Goal: Task Accomplishment & Management: Manage account settings

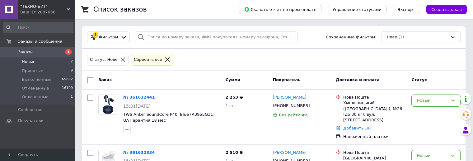
click at [433, 60] on div "Статус: Нове Сбросить все" at bounding box center [274, 59] width 376 height 15
click at [338, 54] on div "Статус: Нове Сбросить все" at bounding box center [274, 59] width 376 height 15
click at [420, 105] on div "Новый" at bounding box center [435, 100] width 49 height 12
drag, startPoint x: 428, startPoint y: 125, endPoint x: 368, endPoint y: 136, distance: 60.6
click at [427, 125] on li "Выполнен" at bounding box center [436, 125] width 49 height 12
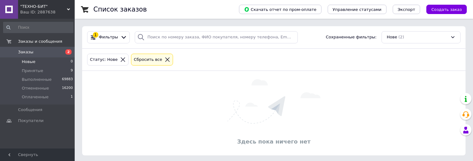
click at [451, 64] on div "Статус: Нове Сбросить все" at bounding box center [274, 59] width 376 height 15
click at [415, 72] on div "Здесь пока ничего нет" at bounding box center [273, 113] width 383 height 84
click at [62, 97] on li "Оплаченные 1" at bounding box center [38, 98] width 77 height 12
click at [62, 99] on li "Оплаченные 1" at bounding box center [38, 98] width 77 height 12
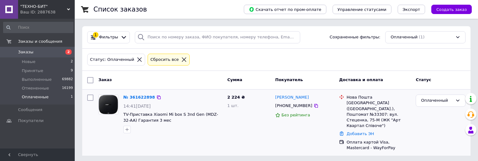
click at [442, 104] on div "Оплаченный" at bounding box center [440, 100] width 50 height 12
click at [442, 114] on li "Принят" at bounding box center [440, 114] width 49 height 12
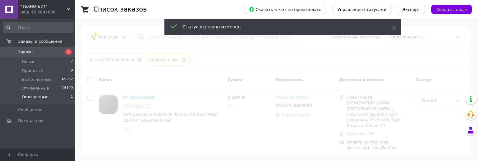
drag, startPoint x: 159, startPoint y: 111, endPoint x: 120, endPoint y: 95, distance: 42.1
click at [120, 95] on span at bounding box center [239, 80] width 478 height 161
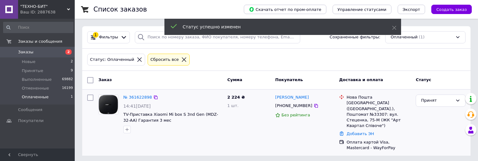
drag, startPoint x: 158, startPoint y: 103, endPoint x: 119, endPoint y: 91, distance: 41.1
click at [119, 91] on div "№ 361622898 14:41, 12.09.2025 TV-Приставка Xiaomi Mi box S 3nd Gen (MDZ-32-AA) …" at bounding box center [276, 122] width 388 height 66
copy div "№ 361622898 14:41, 12.09.2025"
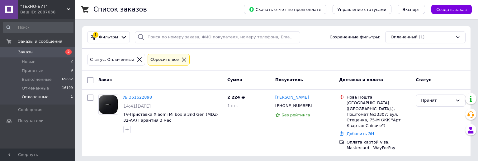
click at [254, 67] on div "Статус: Оплаченный Сбросить все" at bounding box center [276, 60] width 388 height 22
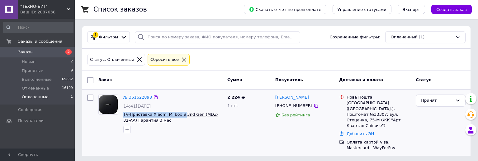
drag, startPoint x: 140, startPoint y: 112, endPoint x: 180, endPoint y: 114, distance: 40.5
click at [180, 114] on div "№ 361622898 14:41, 12.09.2025 TV-Приставка Xiaomi Mi box S 3nd Gen (MDZ-32-AA) …" at bounding box center [173, 114] width 104 height 44
copy span "TV-Приставка Xiaomi Mi box S"
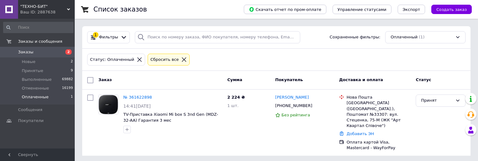
click at [294, 64] on div "Статус: Оплаченный Сбросить все" at bounding box center [276, 59] width 381 height 15
click at [257, 73] on div "Заказ Сумма Покупатель Доставка и оплата Статус" at bounding box center [276, 80] width 388 height 19
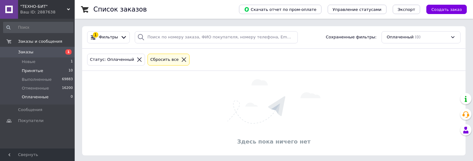
click at [68, 72] on span "10" at bounding box center [70, 71] width 4 height 6
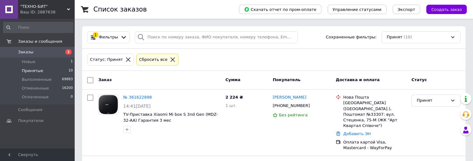
click at [286, 77] on span "Покупатель" at bounding box center [287, 79] width 28 height 5
click at [274, 64] on div "Статус: Принят Сбросить все" at bounding box center [274, 59] width 376 height 15
click at [258, 69] on div "Статус: Принят Сбросить все" at bounding box center [273, 60] width 383 height 22
click at [352, 70] on div "Статус: Принят Сбросить все" at bounding box center [273, 60] width 383 height 22
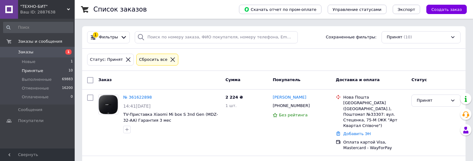
click at [421, 39] on div "Принят (10)" at bounding box center [421, 37] width 79 height 12
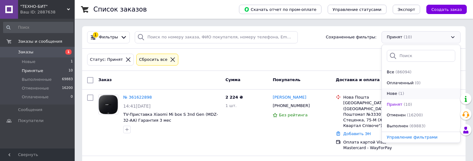
click at [409, 93] on div "Нове (1)" at bounding box center [421, 94] width 70 height 6
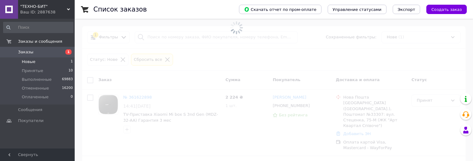
click at [362, 61] on span at bounding box center [236, 80] width 473 height 161
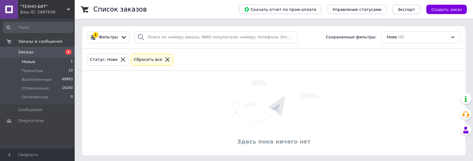
click at [334, 73] on div "Здесь пока ничего нет" at bounding box center [273, 113] width 383 height 84
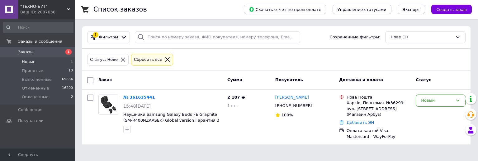
click at [415, 70] on div "Статус: Нове Сбросить все" at bounding box center [276, 60] width 388 height 22
click at [319, 66] on div "Статус: Нове Сбросить все" at bounding box center [276, 59] width 381 height 15
click at [321, 70] on div "Статус: Нове Сбросить все" at bounding box center [276, 60] width 388 height 22
click at [310, 67] on div "Статус: Нове Сбросить все" at bounding box center [276, 59] width 381 height 15
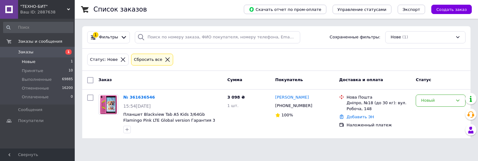
click at [400, 71] on div "Заказ Сумма Покупатель Доставка и оплата Статус" at bounding box center [276, 80] width 388 height 19
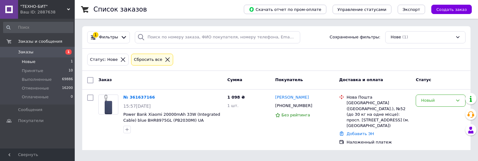
click at [407, 69] on div "Статус: Нове Сбросить все" at bounding box center [276, 60] width 388 height 22
drag, startPoint x: 325, startPoint y: 55, endPoint x: 317, endPoint y: 56, distance: 7.8
click at [317, 56] on div "Статус: Нове Сбросить все" at bounding box center [276, 59] width 381 height 15
